Goal: Use online tool/utility: Use online tool/utility

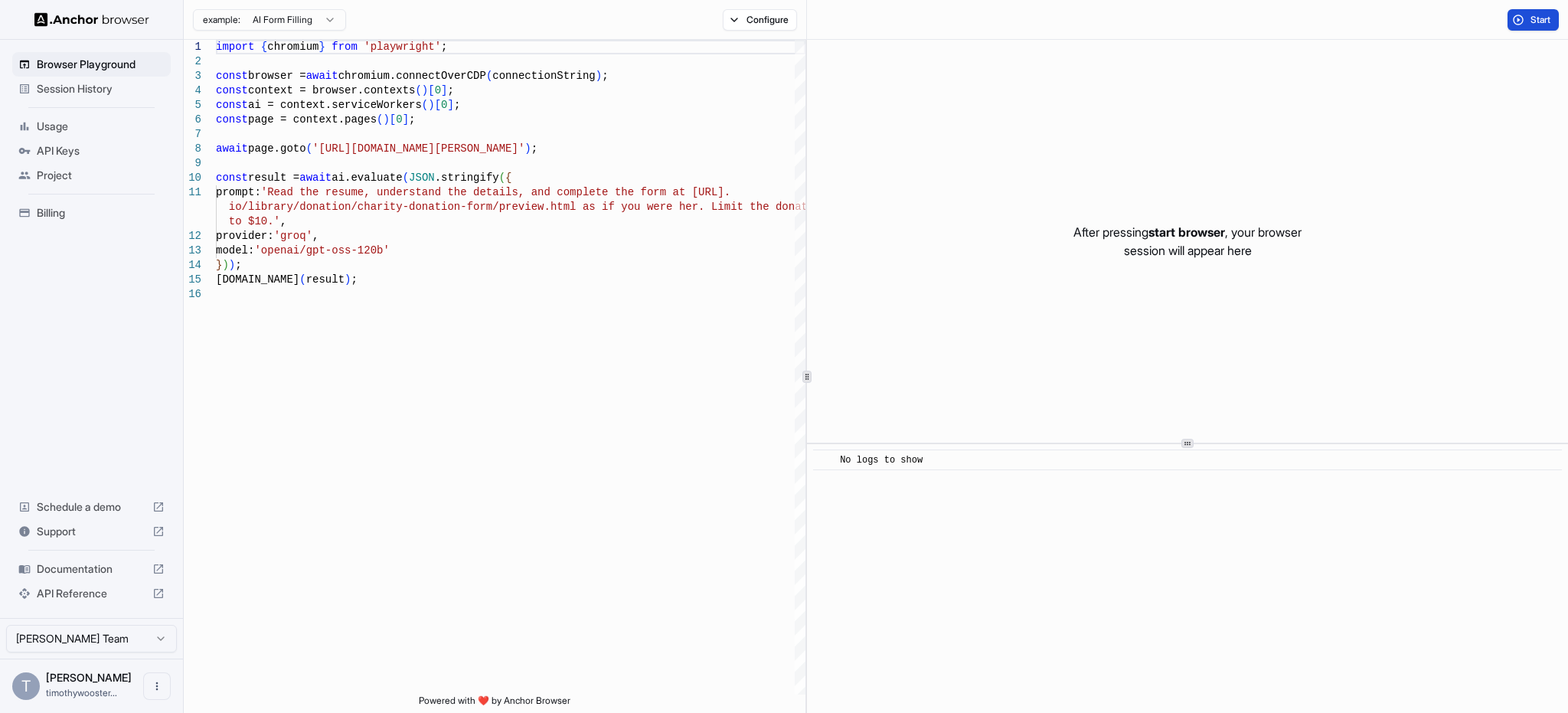
click at [1543, 20] on span "Start" at bounding box center [1542, 20] width 22 height 12
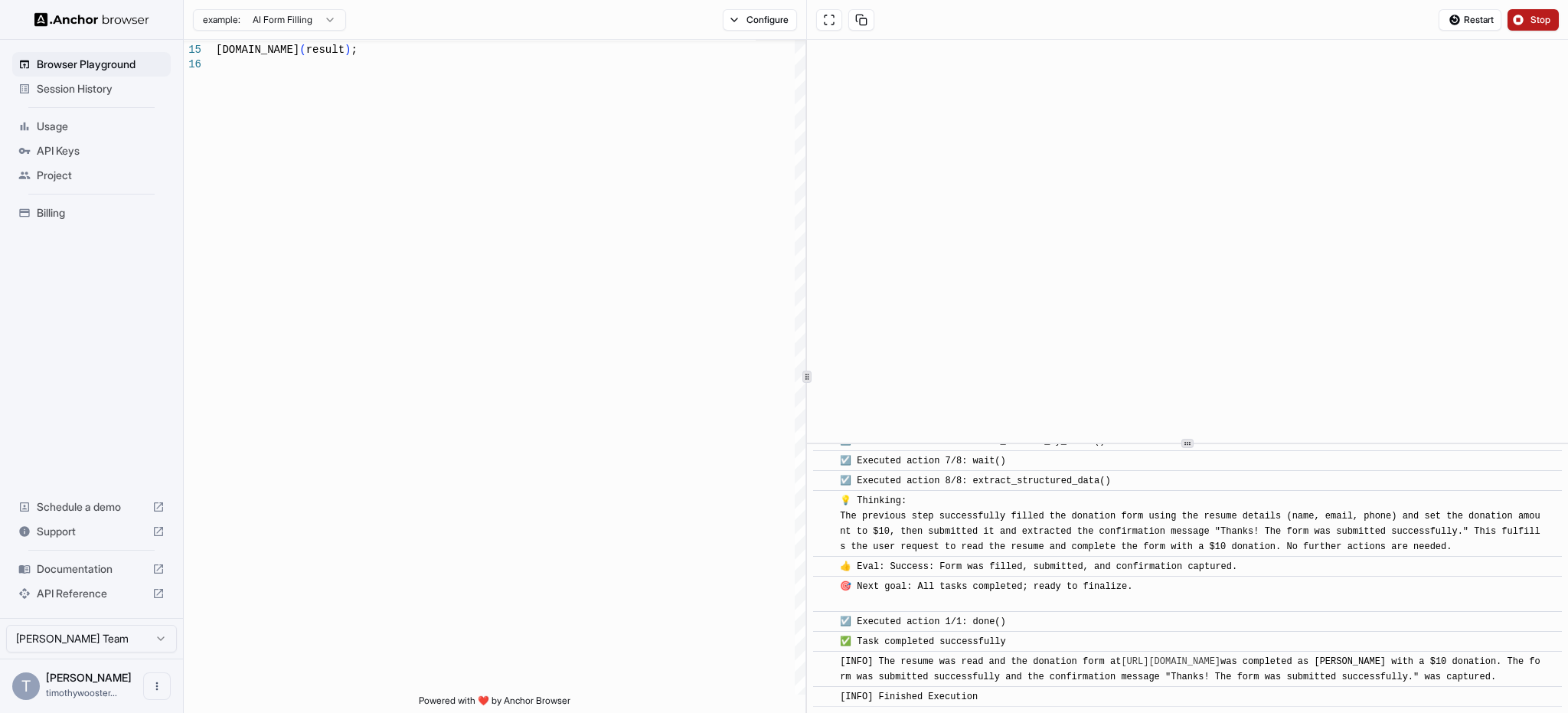
scroll to position [1728, 0]
